Goal: Task Accomplishment & Management: Use online tool/utility

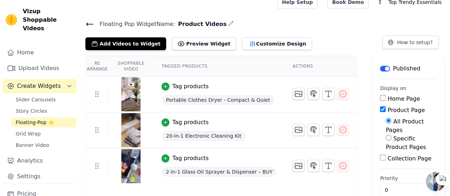
scroll to position [14, 0]
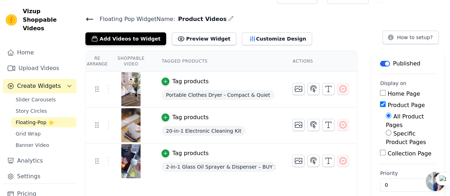
click at [91, 19] on icon at bounding box center [89, 19] width 6 height 3
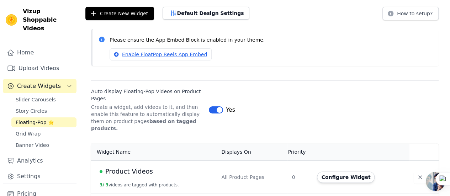
scroll to position [64, 0]
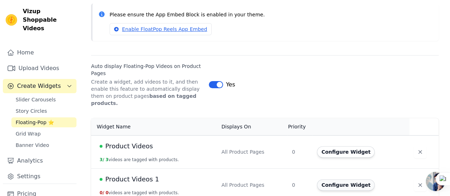
click at [327, 179] on button "Configure Widget" at bounding box center [346, 184] width 58 height 11
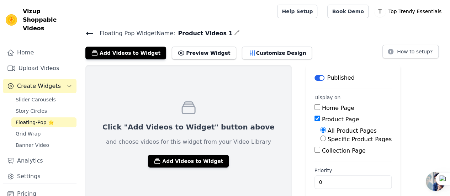
scroll to position [6, 0]
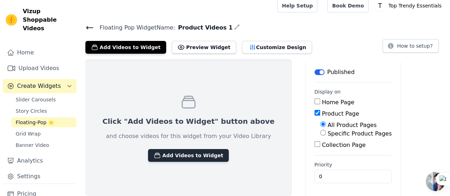
click at [184, 149] on button "Add Videos to Widget" at bounding box center [188, 155] width 81 height 13
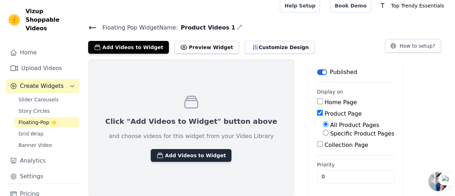
scroll to position [0, 0]
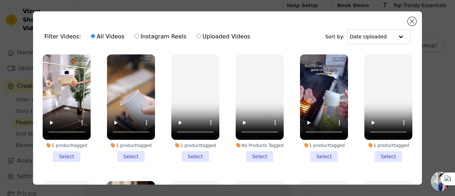
click at [135, 35] on input "Instagram Reels" at bounding box center [137, 36] width 5 height 5
radio input "true"
click at [197, 36] on input "Uploaded Videos" at bounding box center [199, 36] width 5 height 5
radio input "true"
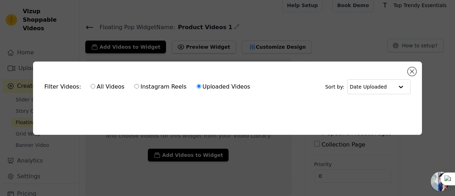
click at [244, 98] on div "Filter Videos: All Videos Instagram Reels Uploaded Videos Sort by: Date Uploaded" at bounding box center [228, 87] width 378 height 28
drag, startPoint x: 105, startPoint y: 85, endPoint x: 98, endPoint y: 86, distance: 7.1
click at [105, 85] on label "All Videos" at bounding box center [107, 86] width 35 height 9
click at [95, 85] on input "All Videos" at bounding box center [93, 86] width 5 height 5
radio input "true"
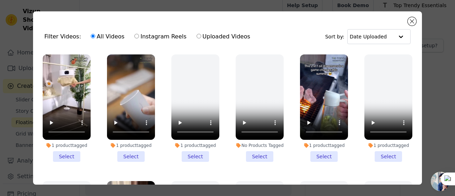
click at [66, 38] on div "Filter Videos: All Videos Instagram Reels Uploaded Videos" at bounding box center [149, 36] width 210 height 16
click at [410, 16] on div "Filter Videos: All Videos Instagram Reels Uploaded Videos Sort by: Date Uploade…" at bounding box center [227, 97] width 389 height 173
click at [410, 19] on button "Close modal" at bounding box center [412, 21] width 9 height 9
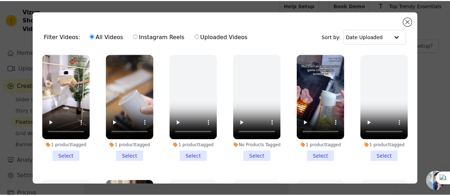
scroll to position [6, 0]
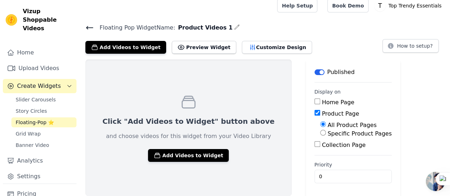
click at [320, 133] on input "Specific Product Pages" at bounding box center [323, 133] width 6 height 6
radio input "true"
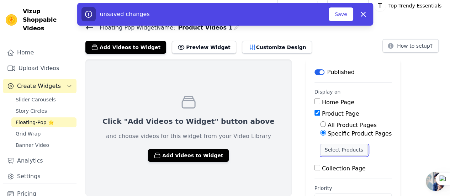
click at [320, 146] on button "Select Products" at bounding box center [344, 150] width 48 height 12
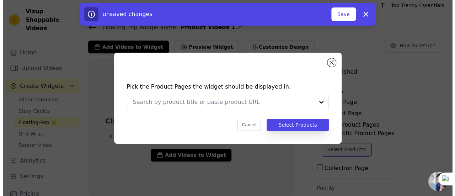
scroll to position [0, 0]
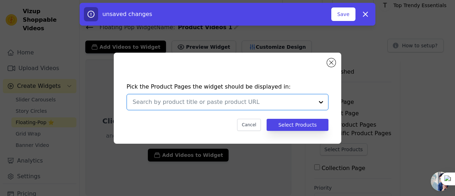
click at [259, 101] on input "text" at bounding box center [223, 102] width 181 height 9
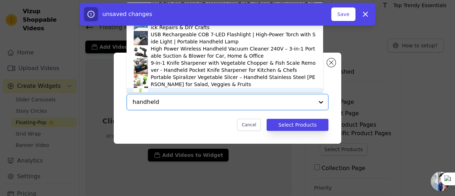
scroll to position [10, 0]
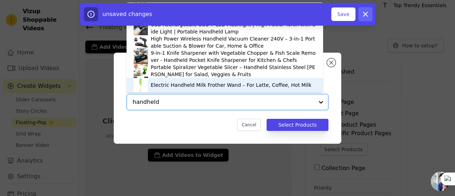
type input "handheld"
click at [365, 13] on icon "button" at bounding box center [366, 14] width 4 height 4
radio input "true"
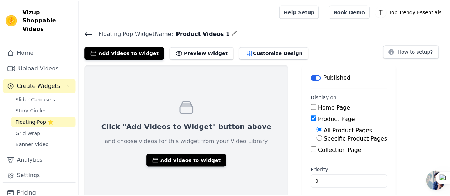
scroll to position [6, 0]
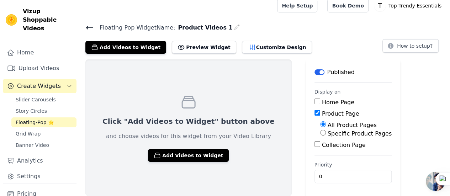
click at [328, 133] on label "Specific Product Pages" at bounding box center [360, 133] width 64 height 7
click at [320, 133] on input "Specific Product Pages" at bounding box center [323, 133] width 6 height 6
radio input "true"
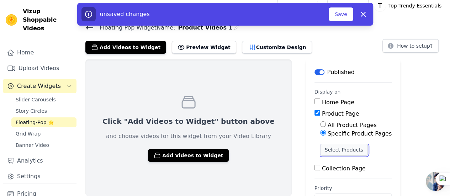
click at [320, 148] on button "Select Products" at bounding box center [344, 150] width 48 height 12
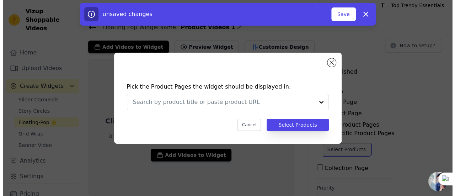
scroll to position [0, 0]
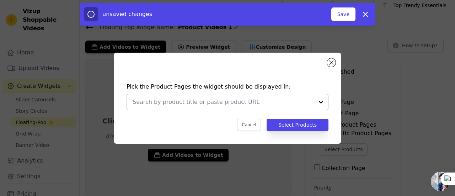
click at [275, 103] on input "text" at bounding box center [223, 102] width 181 height 9
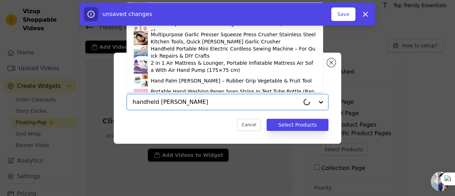
type input "handheld sewing"
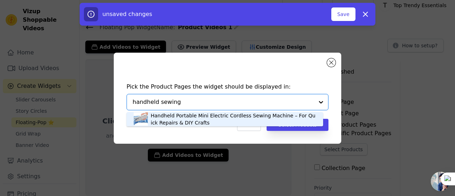
click at [176, 117] on div "Handheld Portable Mini Electric Cordless Sewing Machine – For Quick Repairs & D…" at bounding box center [233, 119] width 165 height 14
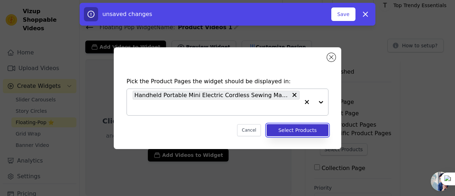
click at [304, 132] on button "Select Products" at bounding box center [298, 130] width 62 height 12
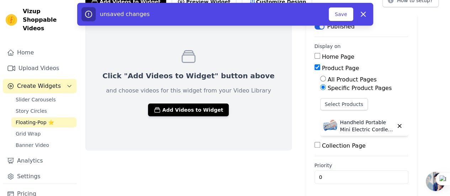
scroll to position [52, 0]
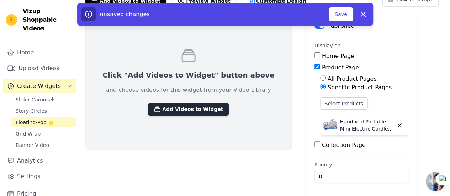
click at [178, 109] on button "Add Videos to Widget" at bounding box center [188, 109] width 81 height 13
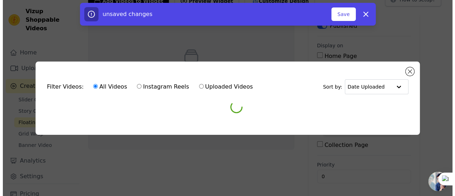
scroll to position [0, 0]
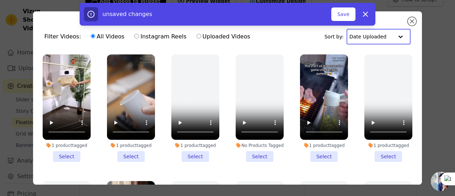
click at [371, 36] on input "text" at bounding box center [372, 37] width 44 height 14
click at [197, 37] on input "Uploaded Videos" at bounding box center [199, 36] width 5 height 5
radio input "true"
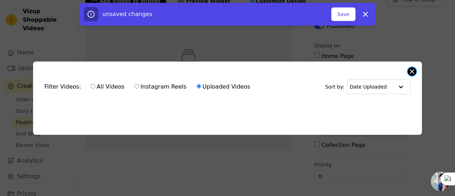
click at [413, 68] on button "Close modal" at bounding box center [412, 71] width 9 height 9
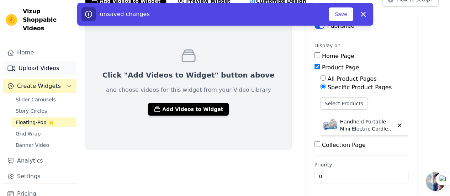
scroll to position [30, 0]
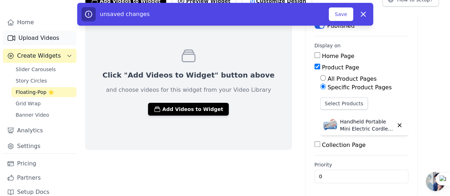
click at [29, 31] on link "Upload Videos" at bounding box center [40, 38] width 74 height 14
